Goal: Transaction & Acquisition: Download file/media

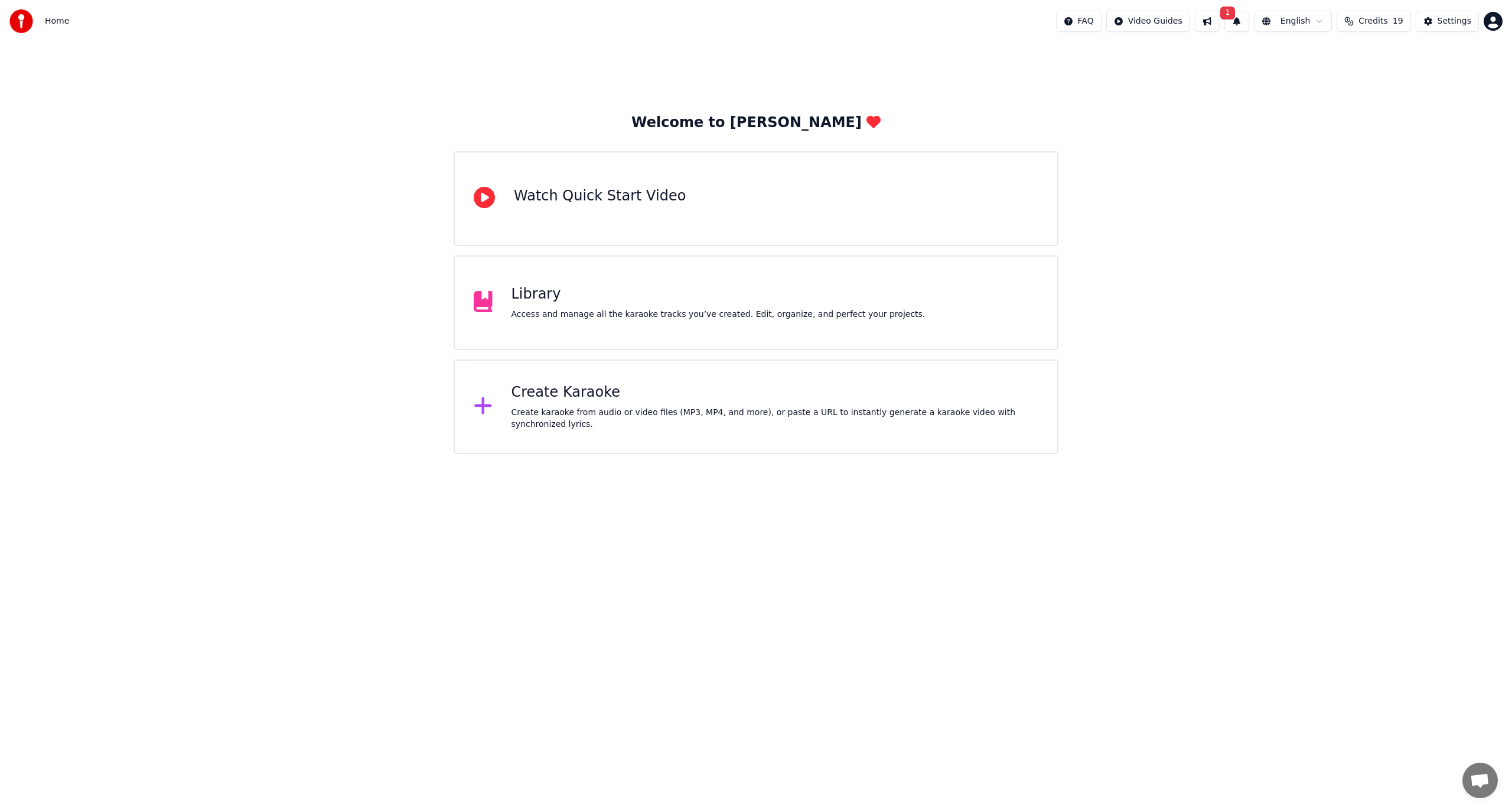
click at [741, 351] on div "Welcome to Youka Watch Quick Start Video Library Access and manage all the kara…" at bounding box center [756, 283] width 605 height 341
click at [753, 337] on div "Library Access and manage all the karaoke tracks you’ve created. Edit, organize…" at bounding box center [756, 303] width 605 height 95
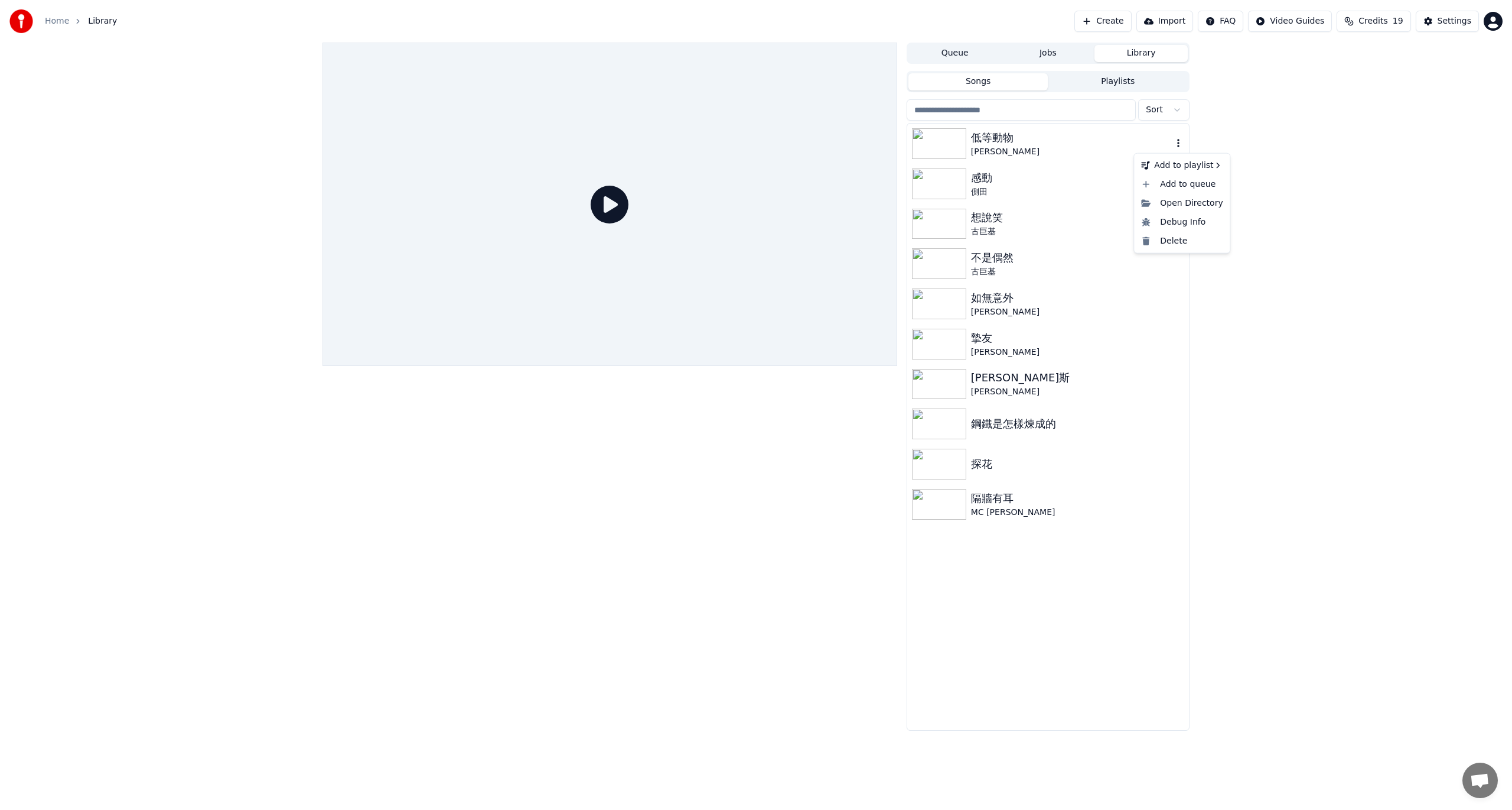
click at [1181, 145] on icon "button" at bounding box center [1178, 143] width 11 height 9
click at [1186, 204] on div "Open Directory" at bounding box center [1181, 203] width 91 height 19
click at [965, 62] on div "Queue Jobs Library" at bounding box center [1048, 54] width 283 height 21
click at [968, 52] on button "Queue" at bounding box center [955, 54] width 93 height 17
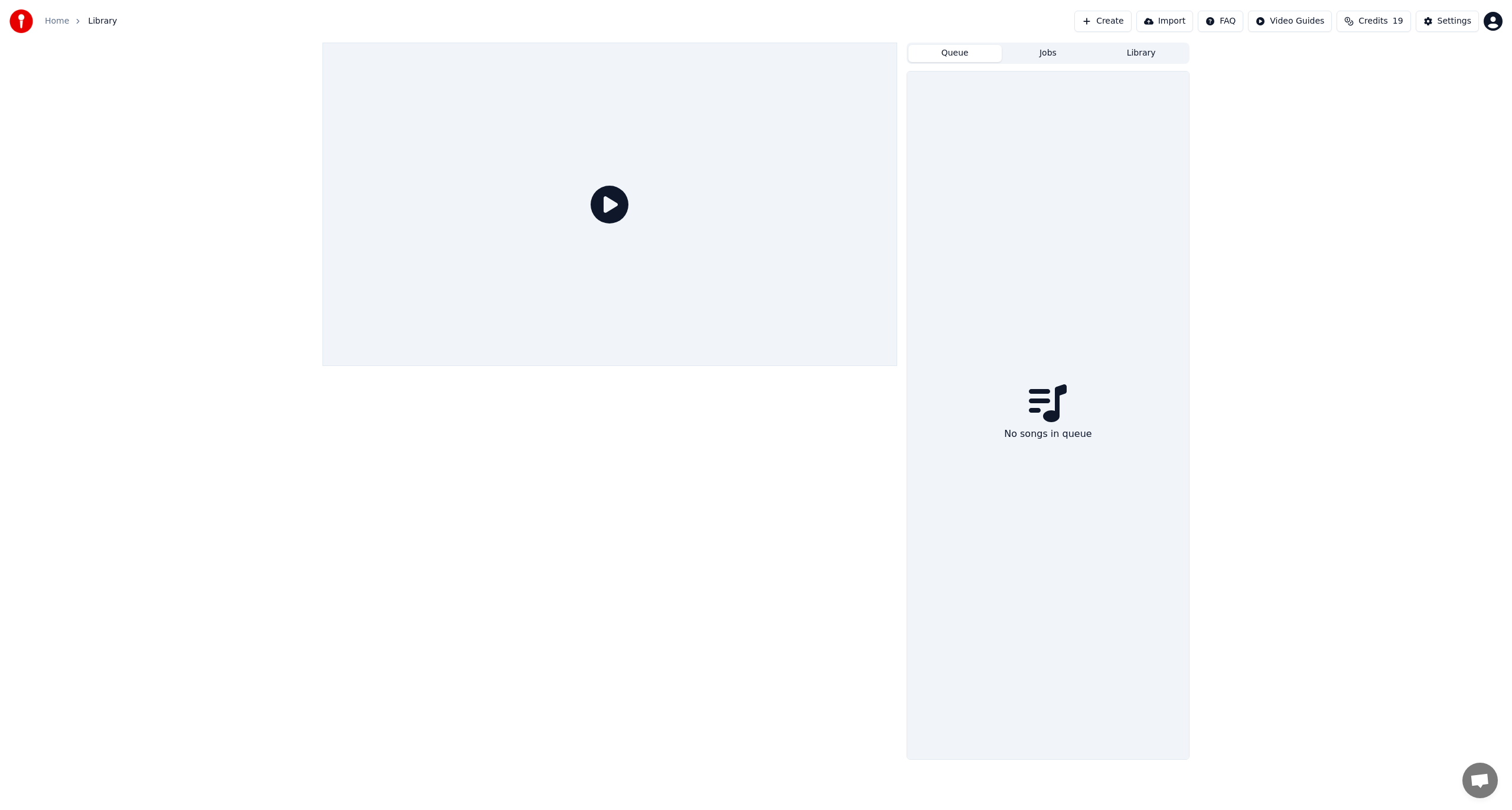
click at [1053, 54] on button "Jobs" at bounding box center [1048, 54] width 93 height 17
click at [949, 54] on button "Queue" at bounding box center [955, 54] width 93 height 17
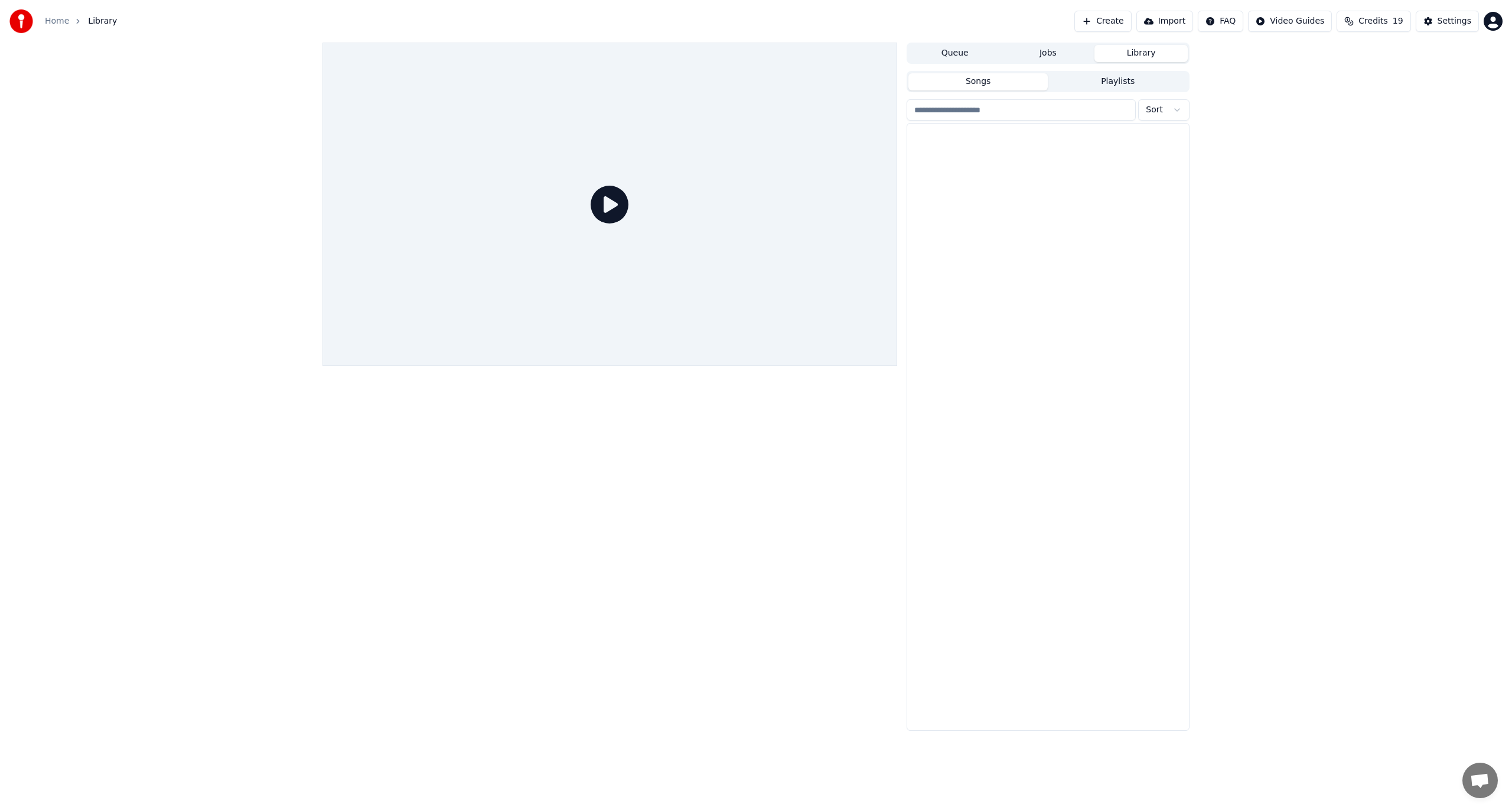
click at [1157, 51] on button "Library" at bounding box center [1142, 54] width 93 height 17
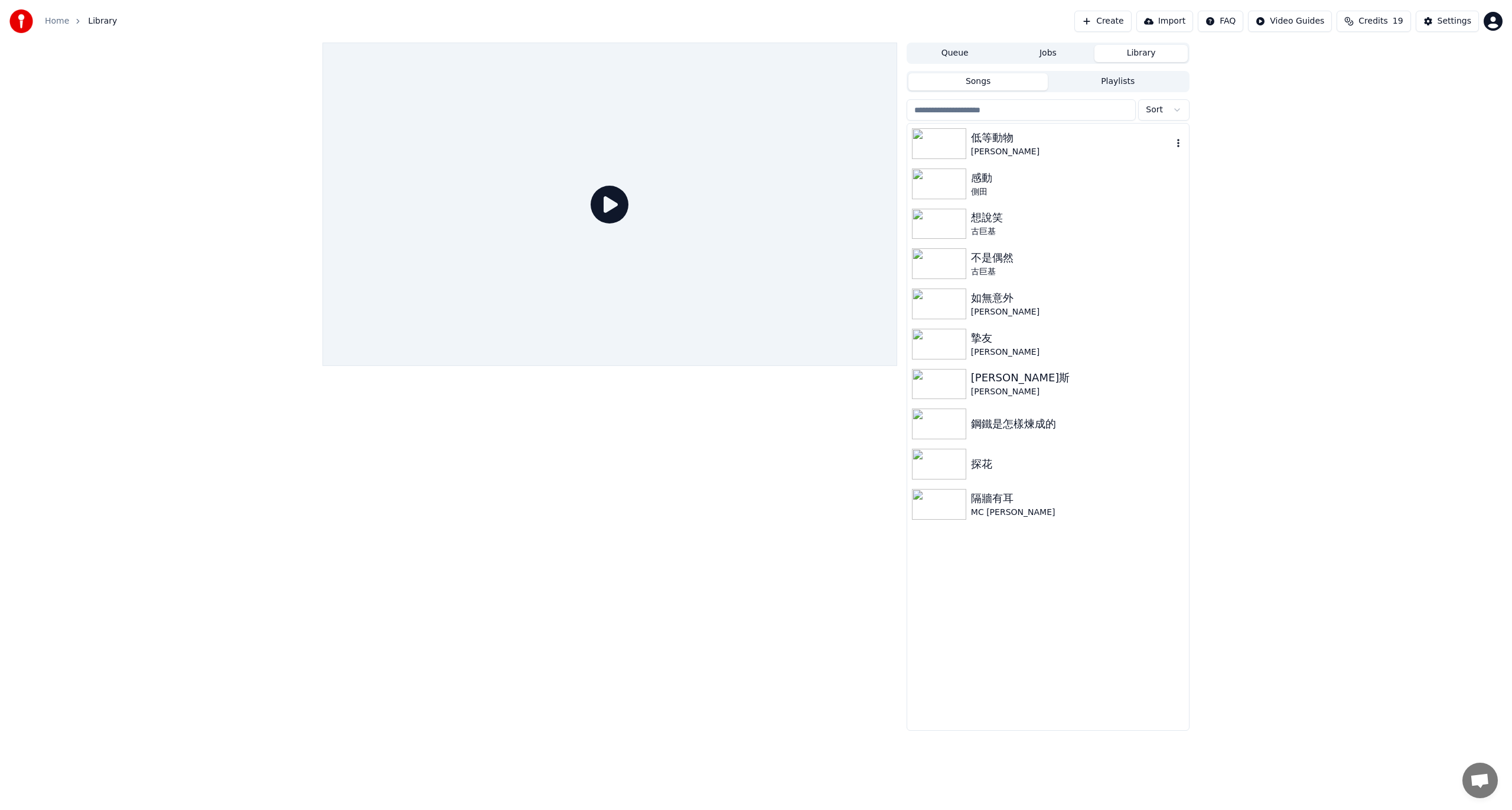
click at [1032, 153] on div "[PERSON_NAME]" at bounding box center [1071, 152] width 201 height 11
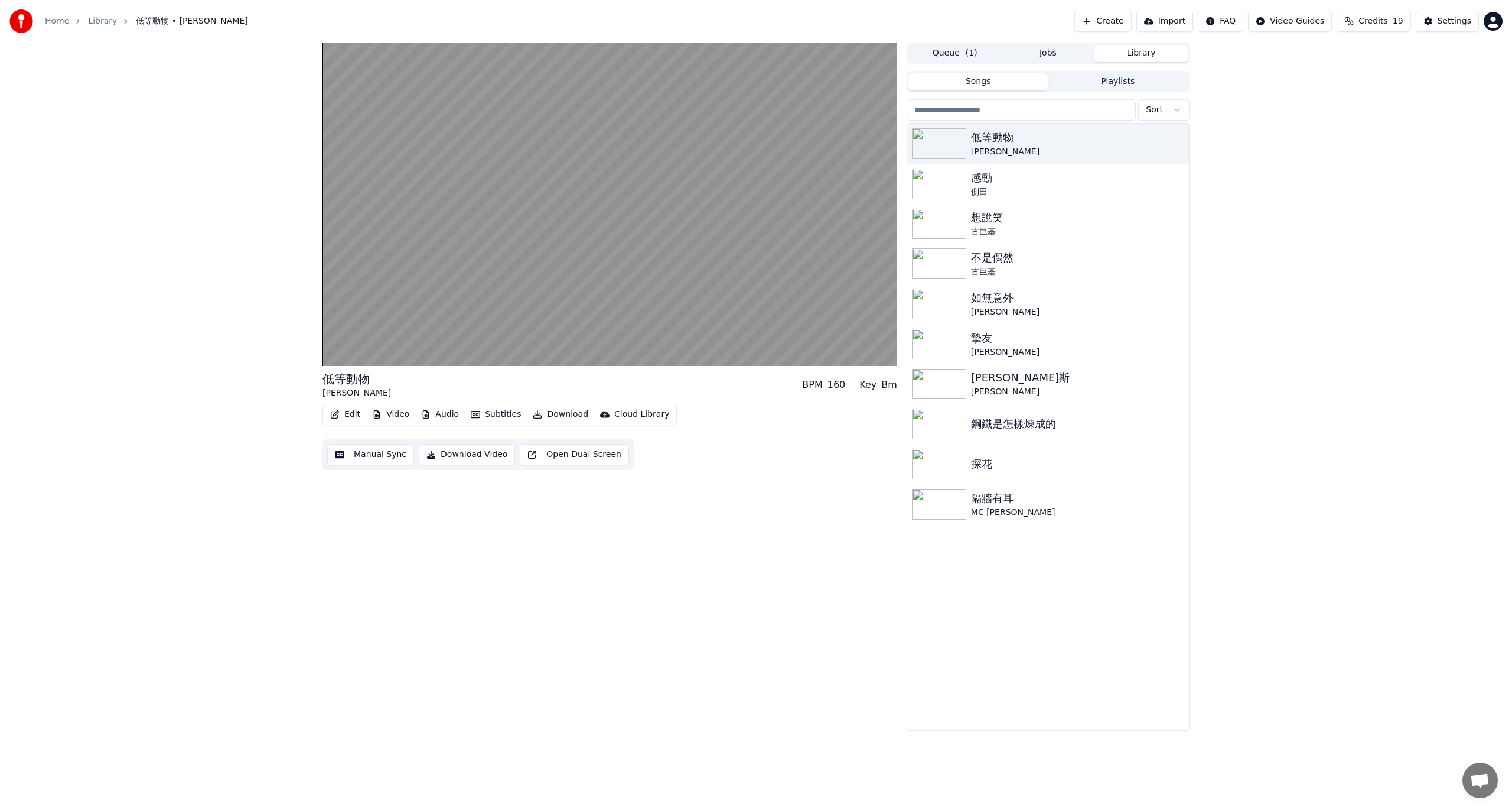
click at [566, 417] on button "Download" at bounding box center [560, 414] width 65 height 17
click at [595, 477] on div "InAndOn [.mp4]" at bounding box center [578, 477] width 66 height 11
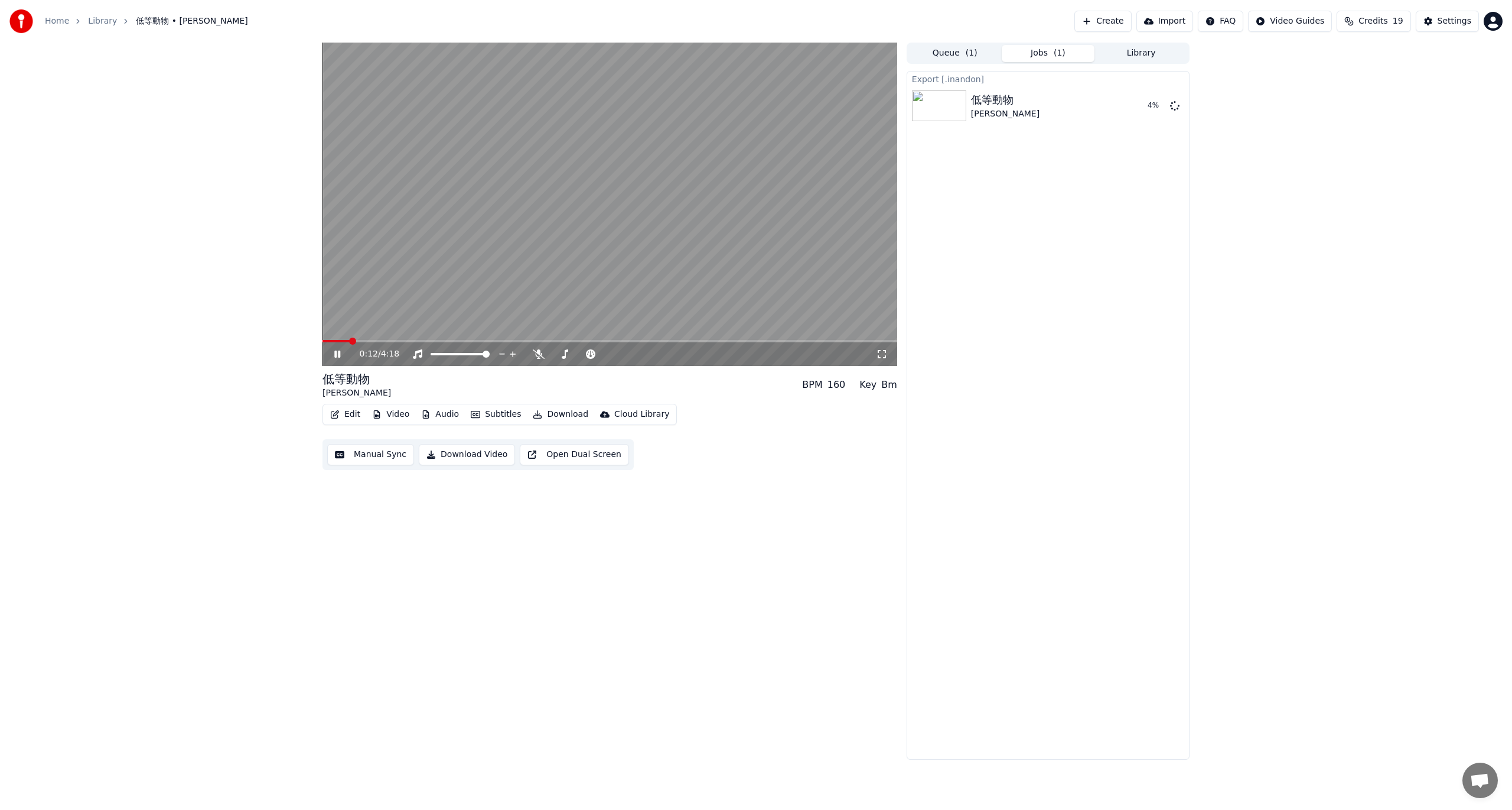
click at [349, 341] on span at bounding box center [352, 341] width 7 height 7
click at [833, 271] on video at bounding box center [610, 204] width 575 height 323
click at [1153, 109] on button "Show" at bounding box center [1145, 106] width 43 height 21
